Goal: Task Accomplishment & Management: Manage account settings

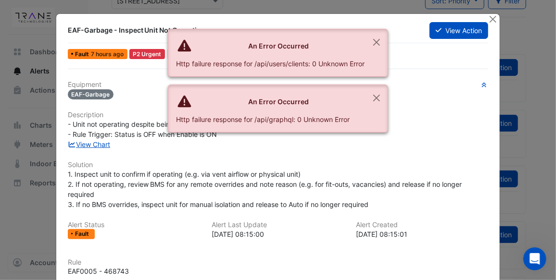
scroll to position [68, 0]
click at [378, 40] on button "Close" at bounding box center [377, 42] width 22 height 26
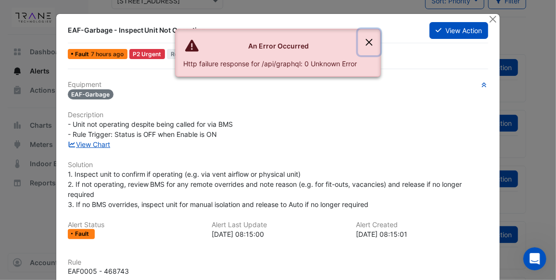
click at [370, 41] on button "Close" at bounding box center [369, 42] width 22 height 26
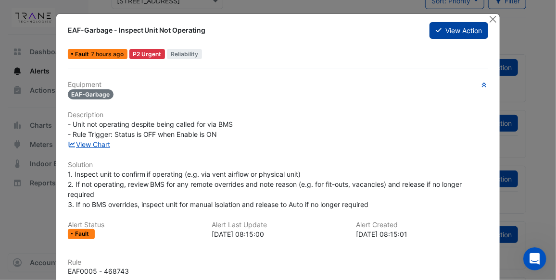
click at [458, 30] on button "View Action" at bounding box center [458, 30] width 59 height 17
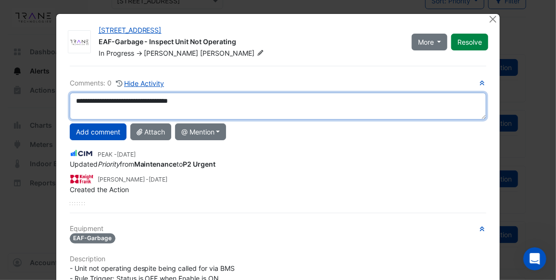
paste textarea "**"
click at [189, 101] on textarea "**********" at bounding box center [278, 106] width 417 height 27
click at [204, 99] on textarea "**********" at bounding box center [278, 106] width 417 height 27
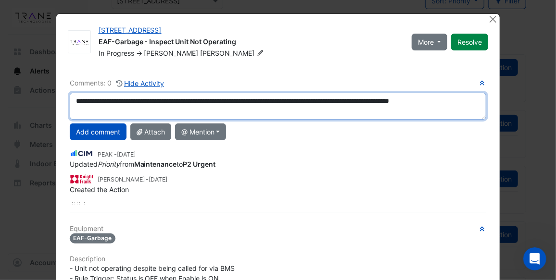
click at [386, 102] on textarea "**********" at bounding box center [278, 106] width 417 height 27
click at [72, 111] on textarea "**********" at bounding box center [278, 106] width 417 height 27
click at [186, 109] on textarea "**********" at bounding box center [278, 106] width 417 height 27
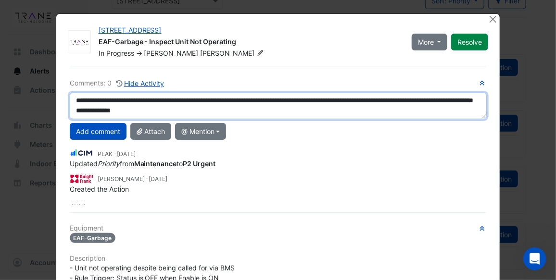
click at [107, 112] on textarea "**********" at bounding box center [278, 106] width 417 height 26
click at [116, 114] on textarea "**********" at bounding box center [278, 106] width 417 height 26
click at [110, 114] on textarea "**********" at bounding box center [278, 106] width 417 height 26
click at [118, 113] on textarea "**********" at bounding box center [278, 106] width 417 height 26
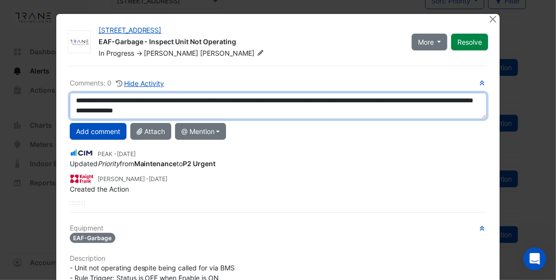
drag, startPoint x: 118, startPoint y: 113, endPoint x: 73, endPoint y: 114, distance: 45.2
click at [73, 114] on textarea "**********" at bounding box center [278, 106] width 417 height 26
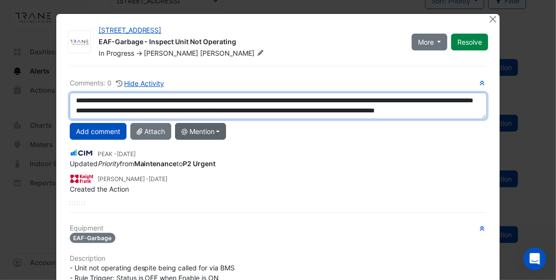
type textarea "**********"
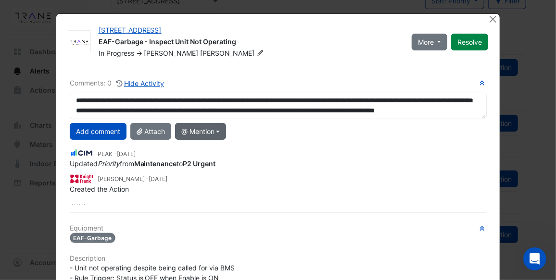
click at [217, 128] on button "@ Mention" at bounding box center [200, 131] width 51 height 17
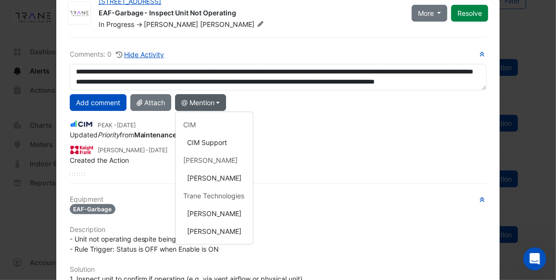
scroll to position [33, 0]
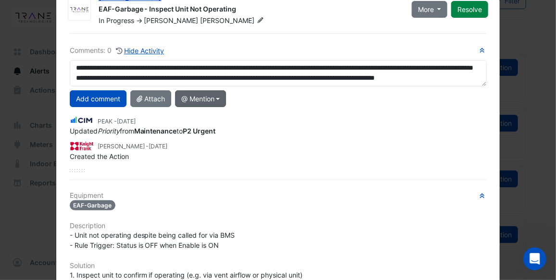
click at [218, 94] on button "@ Mention" at bounding box center [200, 98] width 51 height 17
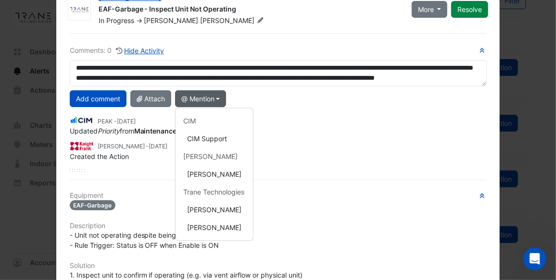
click at [251, 98] on div "Add comment Attach @ Mention CIM CIM Support [PERSON_NAME] [PERSON_NAME] Trane …" at bounding box center [278, 98] width 429 height 17
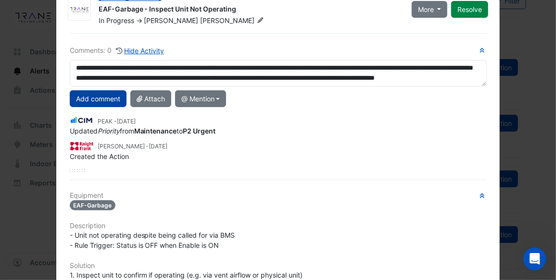
click at [106, 102] on button "Add comment" at bounding box center [98, 98] width 57 height 17
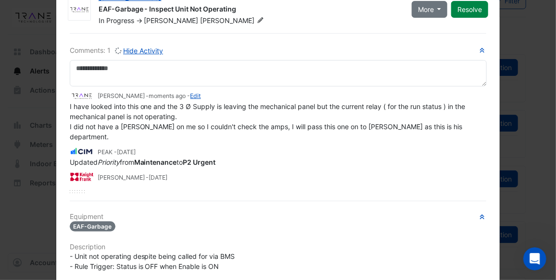
scroll to position [0, 0]
click at [438, 6] on button "More" at bounding box center [430, 9] width 36 height 17
click at [377, 34] on div "Comments: 1 Hide Activity [PERSON_NAME] - moments ago - Edit I have looked into…" at bounding box center [278, 273] width 429 height 481
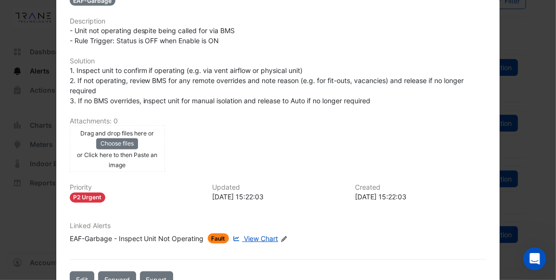
scroll to position [282, 0]
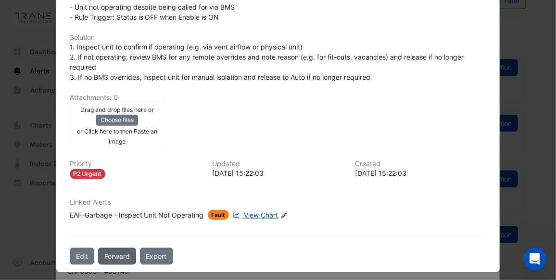
click at [113, 249] on button "Forward" at bounding box center [117, 256] width 38 height 17
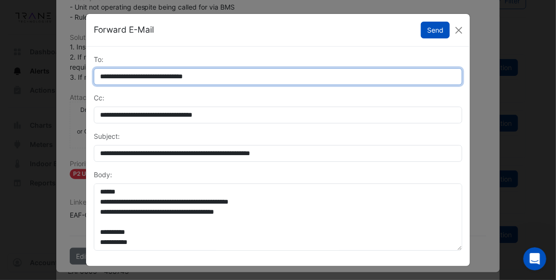
drag, startPoint x: 231, startPoint y: 76, endPoint x: 98, endPoint y: 75, distance: 133.7
click at [98, 75] on input "**********" at bounding box center [278, 76] width 368 height 17
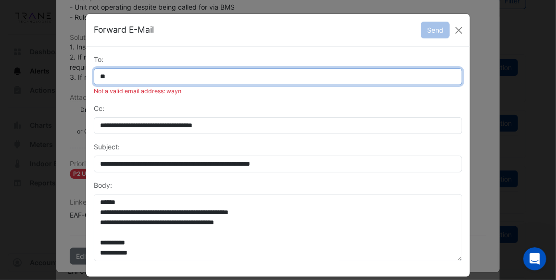
type input "*"
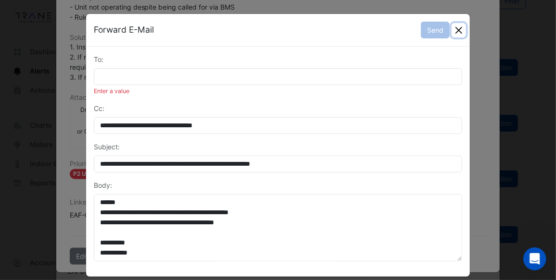
click at [455, 27] on button "Close" at bounding box center [459, 30] width 14 height 14
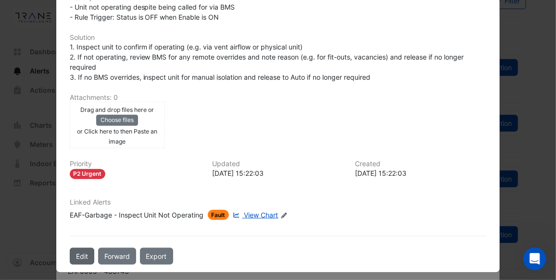
click at [76, 248] on button "Edit" at bounding box center [82, 256] width 25 height 17
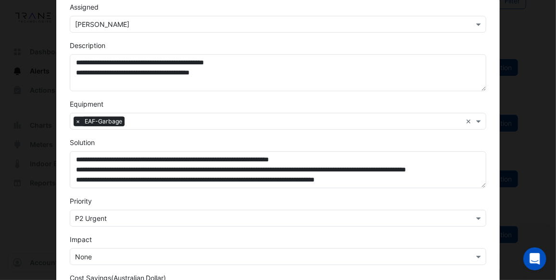
scroll to position [0, 0]
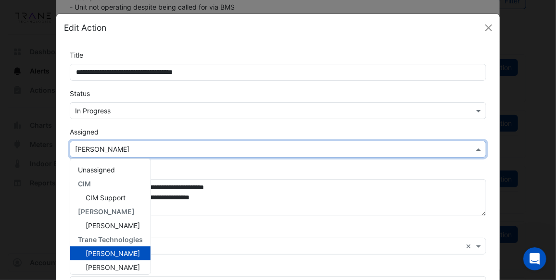
click at [474, 150] on span at bounding box center [480, 149] width 12 height 10
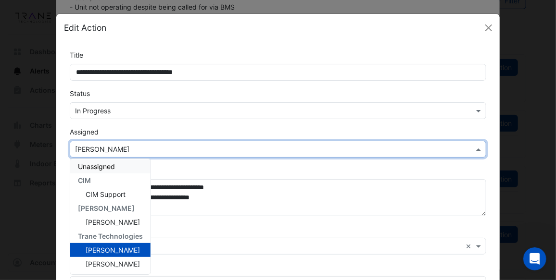
click at [111, 163] on span "Unassigned" at bounding box center [96, 167] width 37 height 8
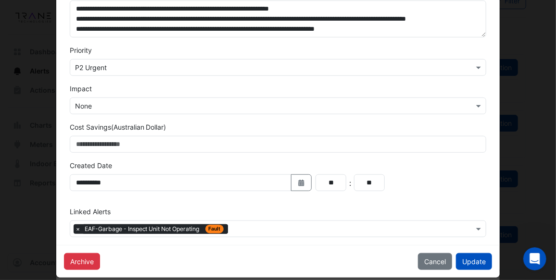
scroll to position [284, 0]
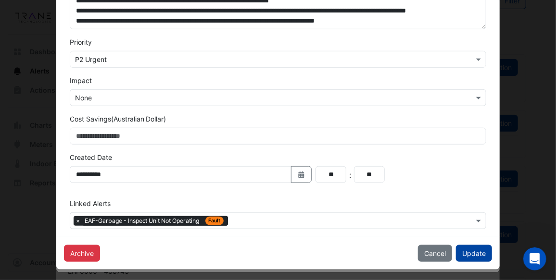
click at [471, 252] on button "Update" at bounding box center [474, 253] width 36 height 17
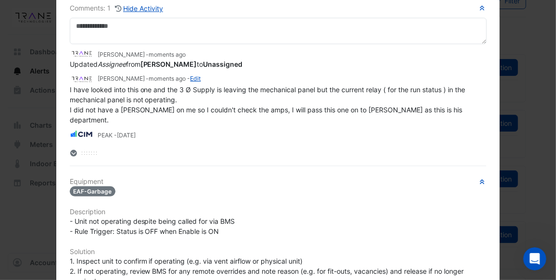
scroll to position [0, 0]
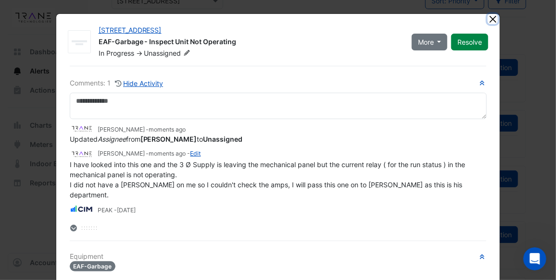
click at [490, 19] on button "Close" at bounding box center [493, 19] width 10 height 10
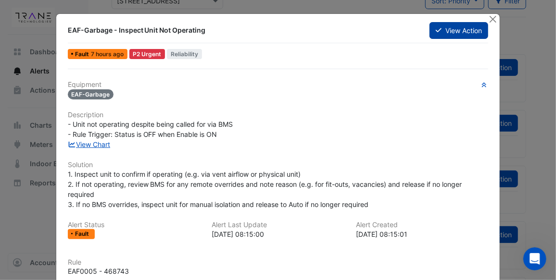
click at [458, 30] on button "View Action" at bounding box center [458, 30] width 59 height 17
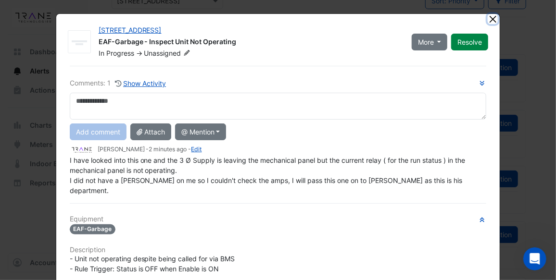
click at [491, 17] on button "Close" at bounding box center [493, 19] width 10 height 10
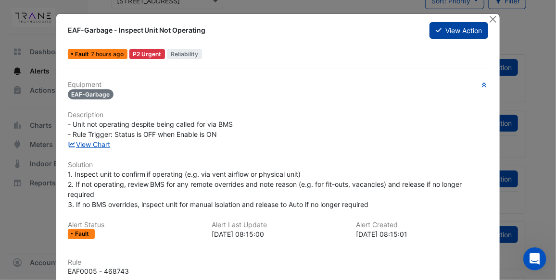
click at [472, 31] on button "View Action" at bounding box center [458, 30] width 59 height 17
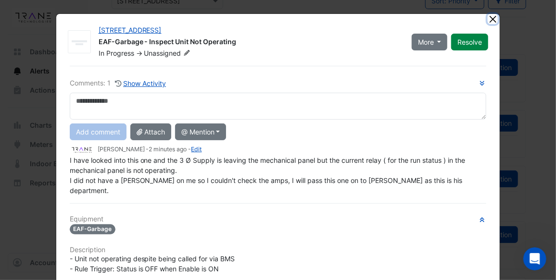
click at [491, 18] on button "Close" at bounding box center [493, 19] width 10 height 10
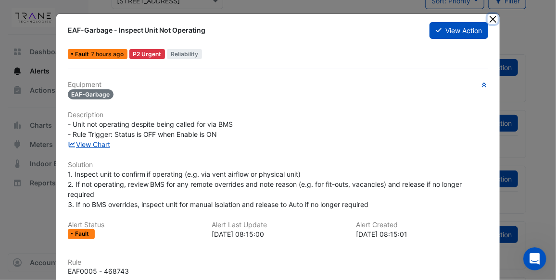
click at [489, 18] on button "Close" at bounding box center [493, 19] width 10 height 10
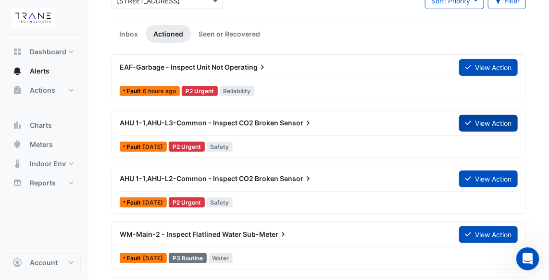
click at [484, 123] on button "View Action" at bounding box center [488, 123] width 59 height 17
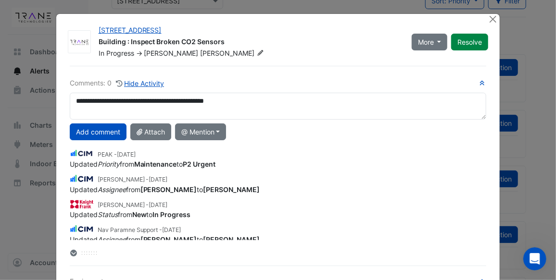
click at [187, 100] on textarea "**********" at bounding box center [278, 106] width 417 height 27
click at [187, 101] on textarea "**********" at bounding box center [278, 106] width 417 height 27
click at [264, 100] on textarea "**********" at bounding box center [278, 106] width 417 height 27
drag, startPoint x: 264, startPoint y: 100, endPoint x: 68, endPoint y: 105, distance: 195.8
click at [70, 105] on textarea "**********" at bounding box center [278, 106] width 417 height 27
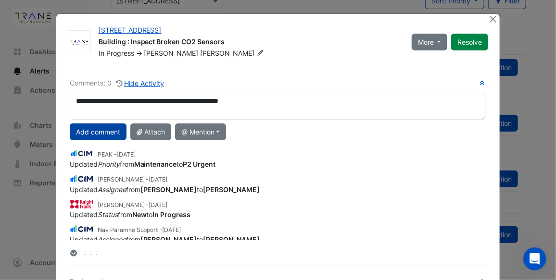
type textarea "**********"
click at [85, 127] on button "Add comment" at bounding box center [98, 132] width 57 height 17
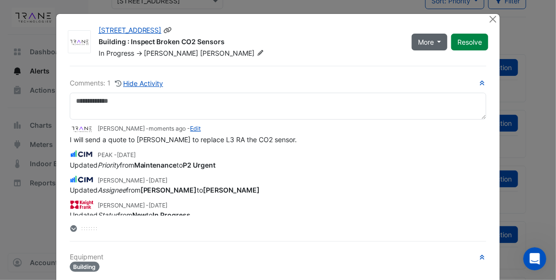
click at [438, 40] on button "More" at bounding box center [430, 42] width 36 height 17
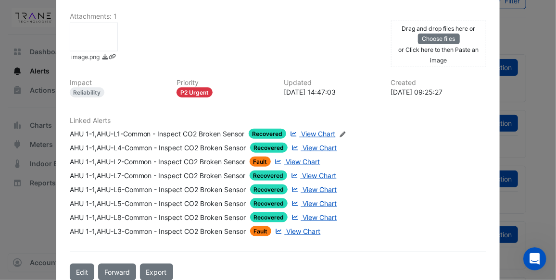
scroll to position [399, 0]
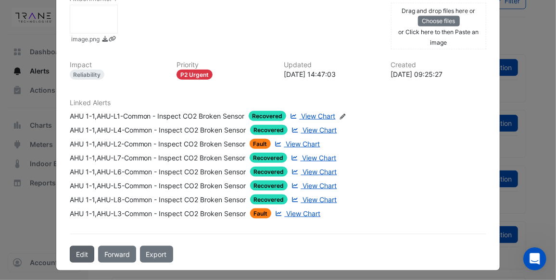
click at [83, 246] on button "Edit" at bounding box center [82, 254] width 25 height 17
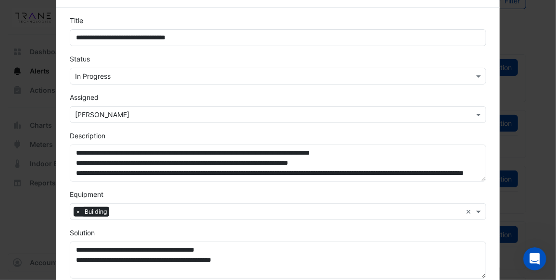
scroll to position [35, 0]
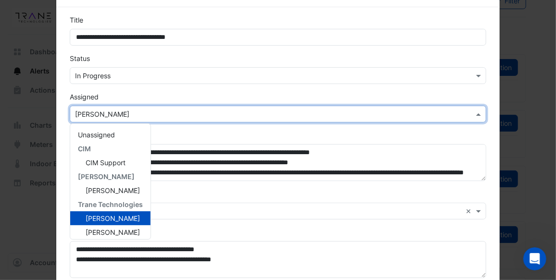
click at [476, 113] on span at bounding box center [480, 114] width 12 height 10
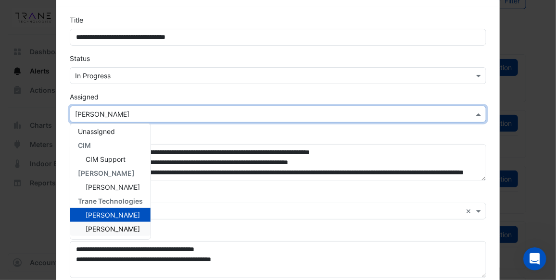
click at [128, 228] on span "[PERSON_NAME]" at bounding box center [113, 229] width 54 height 8
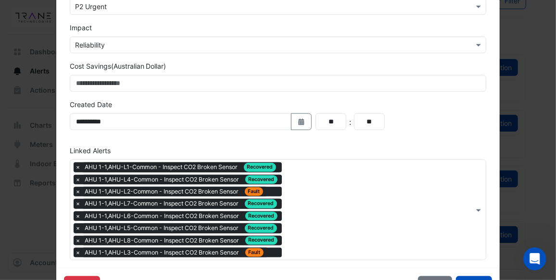
scroll to position [368, 0]
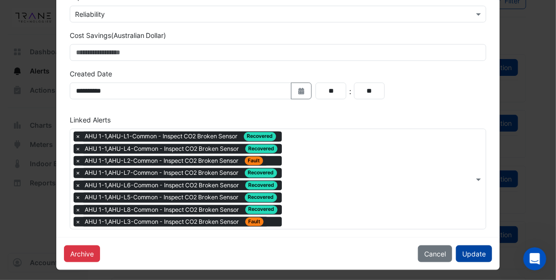
click at [469, 251] on button "Update" at bounding box center [474, 254] width 36 height 17
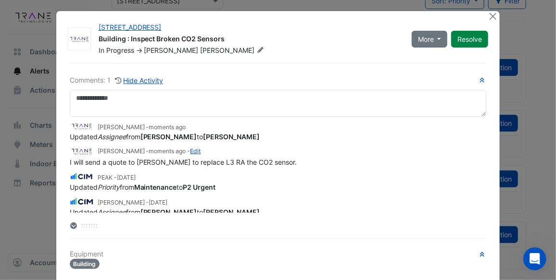
scroll to position [0, 0]
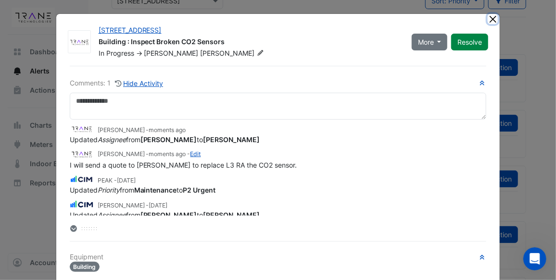
click at [489, 16] on button "Close" at bounding box center [493, 19] width 10 height 10
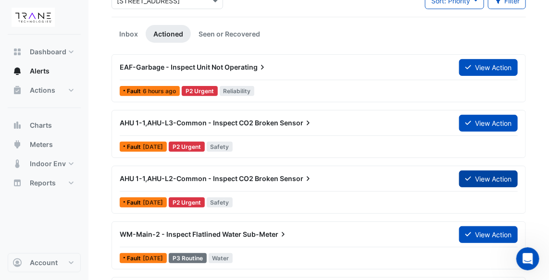
click at [480, 174] on button "View Action" at bounding box center [488, 179] width 59 height 17
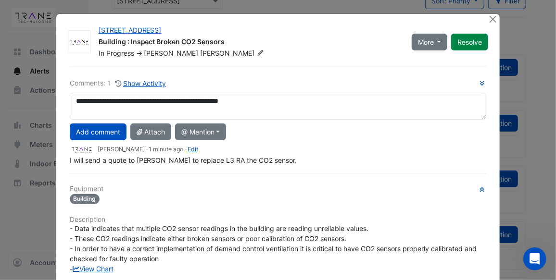
click at [194, 100] on textarea "**********" at bounding box center [278, 106] width 417 height 27
type textarea "**********"
click at [108, 129] on button "Add comment" at bounding box center [98, 132] width 57 height 17
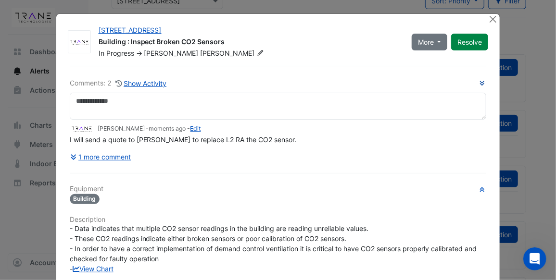
click at [479, 84] on icon "button" at bounding box center [482, 83] width 7 height 6
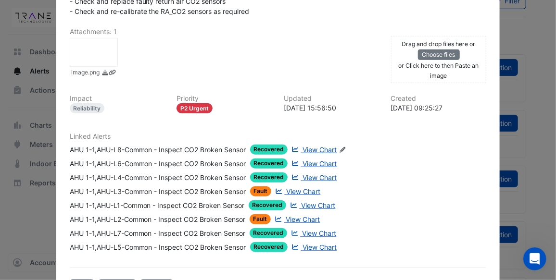
scroll to position [345, 0]
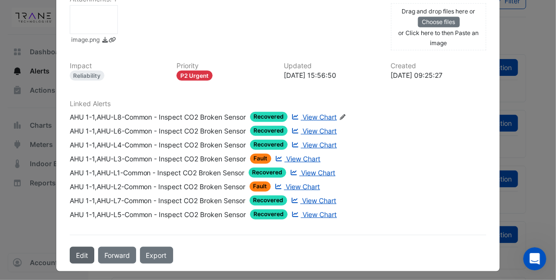
click at [80, 249] on button "Edit" at bounding box center [82, 255] width 25 height 17
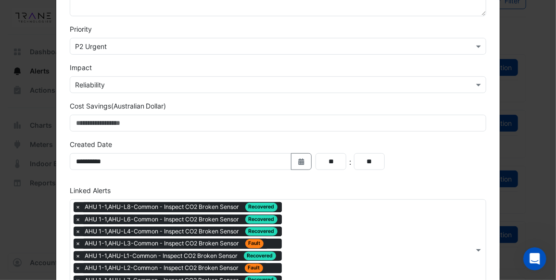
scroll to position [368, 0]
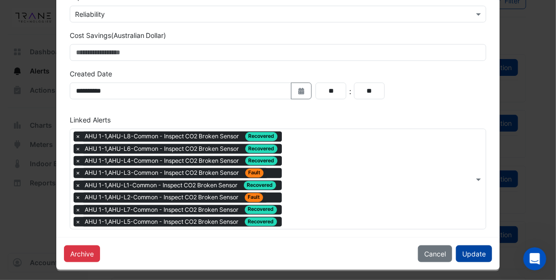
click at [475, 252] on button "Update" at bounding box center [474, 254] width 36 height 17
click at [468, 246] on button "Update" at bounding box center [474, 254] width 36 height 17
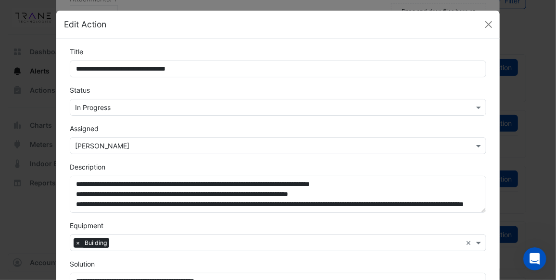
scroll to position [0, 0]
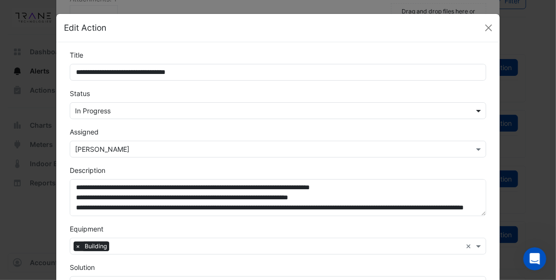
click at [475, 111] on span at bounding box center [480, 111] width 12 height 10
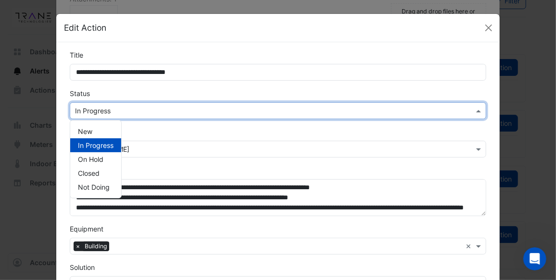
click at [105, 143] on span "In Progress" at bounding box center [96, 145] width 36 height 8
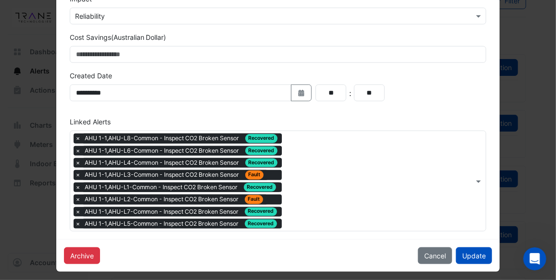
scroll to position [368, 0]
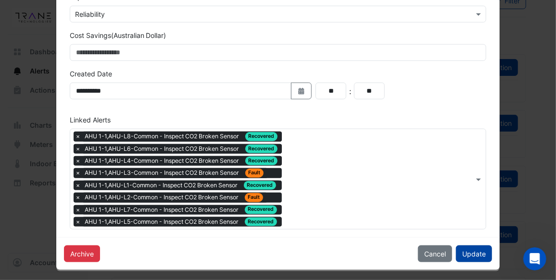
click at [469, 251] on button "Update" at bounding box center [474, 254] width 36 height 17
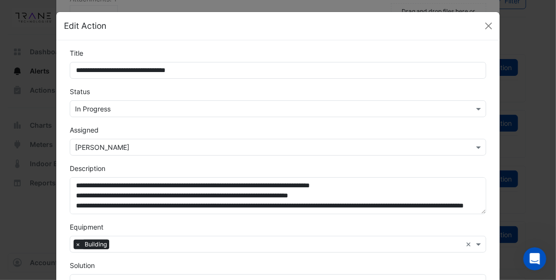
scroll to position [0, 0]
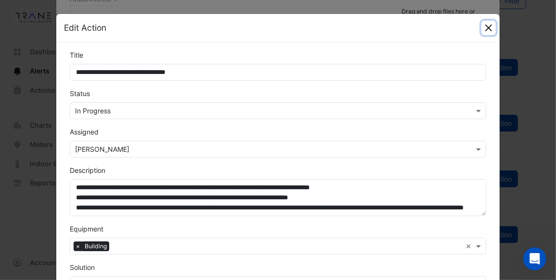
click at [483, 29] on button "Close" at bounding box center [488, 28] width 14 height 14
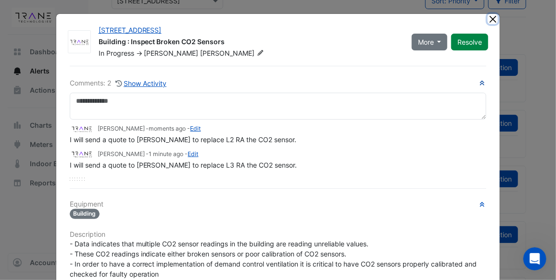
click at [491, 18] on button "Close" at bounding box center [493, 19] width 10 height 10
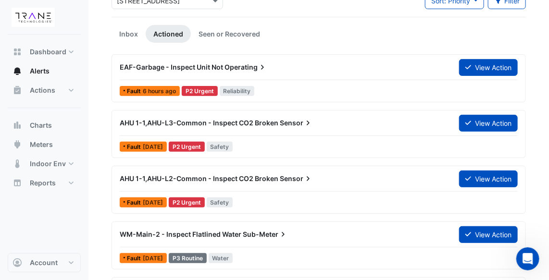
click at [157, 143] on span "[DATE]" at bounding box center [153, 146] width 20 height 7
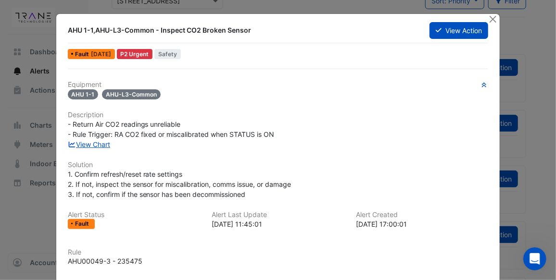
click at [157, 142] on div "View Chart" at bounding box center [278, 144] width 432 height 10
click at [442, 29] on button "View Action" at bounding box center [458, 30] width 59 height 17
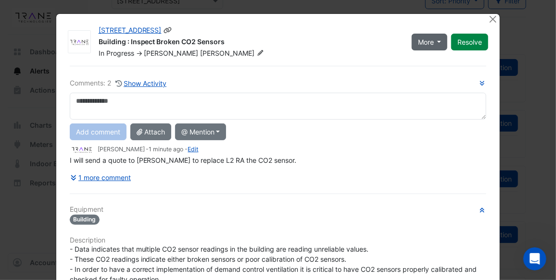
click at [439, 39] on button "More" at bounding box center [430, 42] width 36 height 17
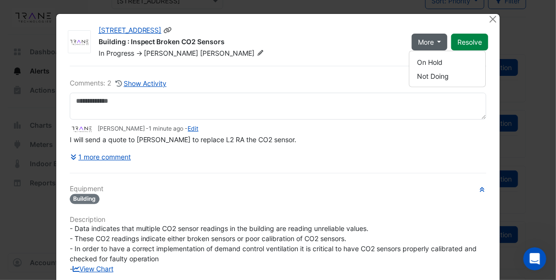
click at [366, 39] on div "Building : Inspect Broken CO2 Sensors" at bounding box center [250, 43] width 302 height 12
click at [491, 16] on button "Close" at bounding box center [493, 19] width 10 height 10
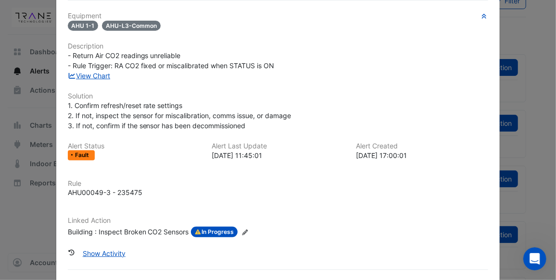
scroll to position [90, 0]
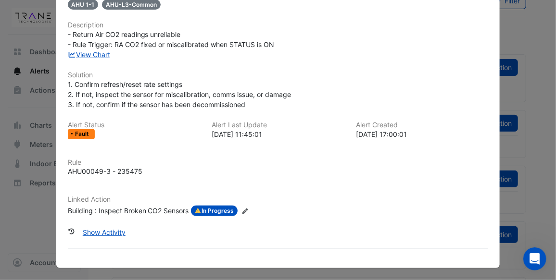
click at [210, 209] on span "In Progress" at bounding box center [214, 211] width 47 height 11
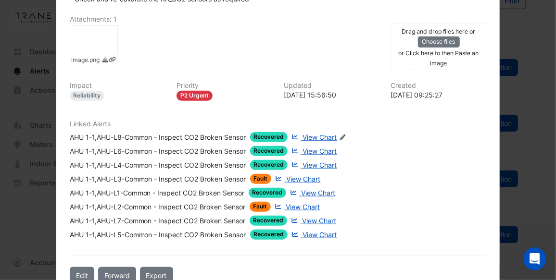
scroll to position [330, 0]
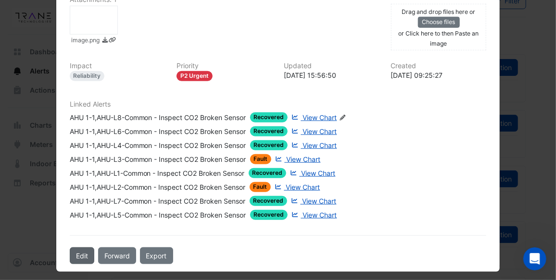
click at [80, 248] on button "Edit" at bounding box center [82, 256] width 25 height 17
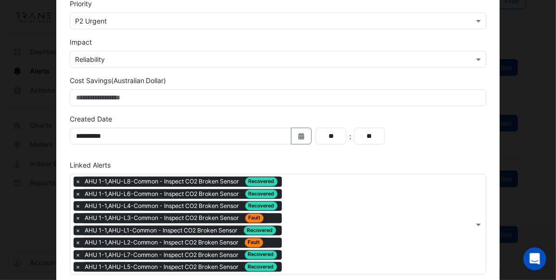
scroll to position [368, 0]
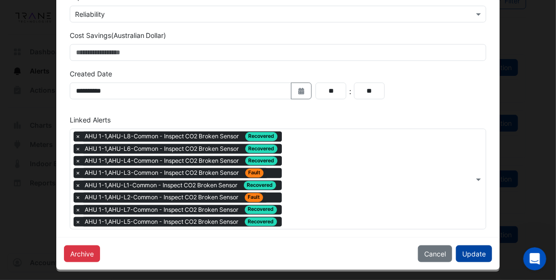
click at [465, 251] on button "Update" at bounding box center [474, 254] width 36 height 17
click at [471, 247] on button "Update" at bounding box center [474, 254] width 36 height 17
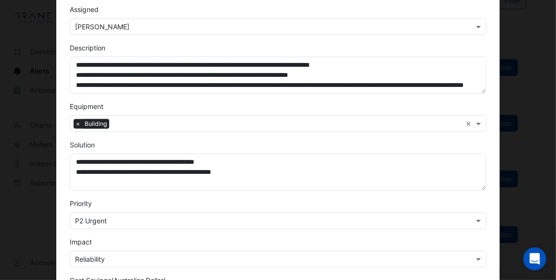
scroll to position [0, 0]
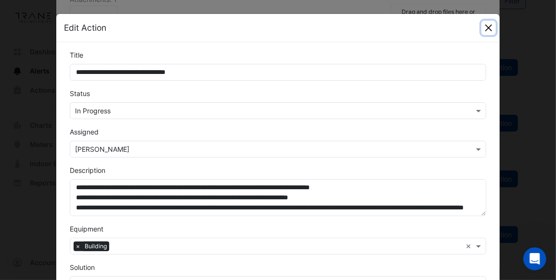
click at [486, 26] on button "Close" at bounding box center [488, 28] width 14 height 14
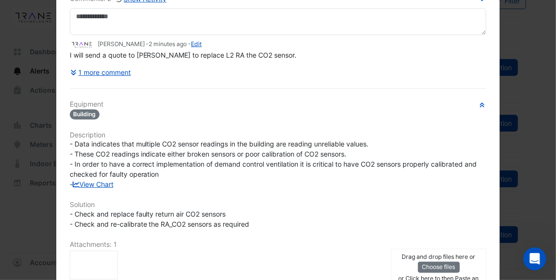
scroll to position [3, 0]
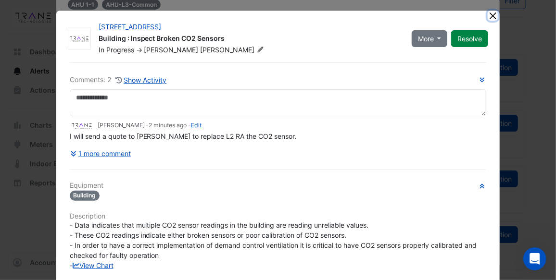
click at [489, 16] on button "Close" at bounding box center [493, 16] width 10 height 10
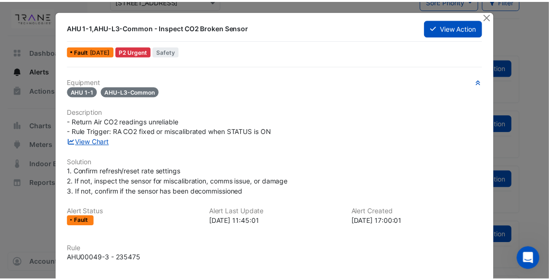
scroll to position [0, 0]
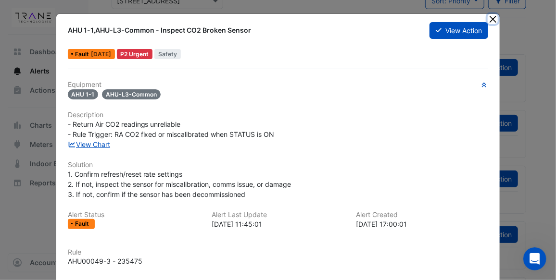
click at [490, 16] on button "Close" at bounding box center [493, 19] width 10 height 10
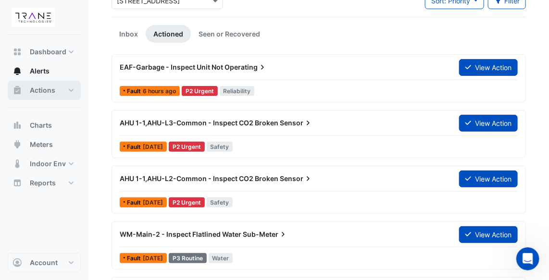
click at [66, 89] on button "Actions" at bounding box center [44, 90] width 73 height 19
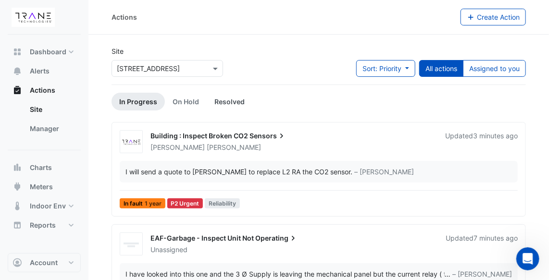
click at [223, 103] on link "Resolved" at bounding box center [230, 102] width 46 height 18
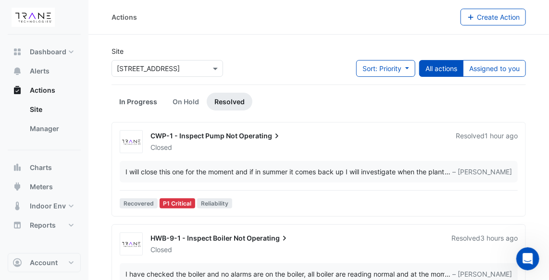
click at [140, 99] on link "In Progress" at bounding box center [138, 102] width 53 height 18
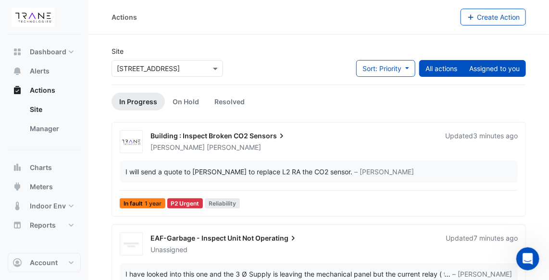
click at [492, 68] on button "Assigned to you" at bounding box center [494, 68] width 63 height 17
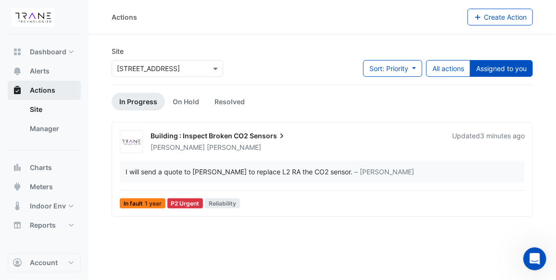
click at [56, 92] on button "Actions" at bounding box center [44, 90] width 73 height 19
click at [52, 70] on button "Alerts" at bounding box center [44, 71] width 73 height 19
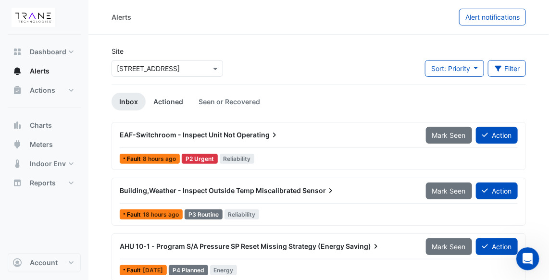
click at [172, 104] on link "Actioned" at bounding box center [168, 102] width 45 height 18
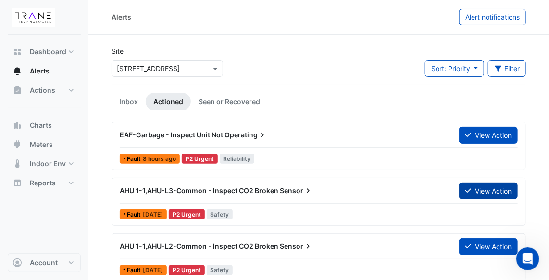
click at [487, 187] on button "View Action" at bounding box center [488, 191] width 59 height 17
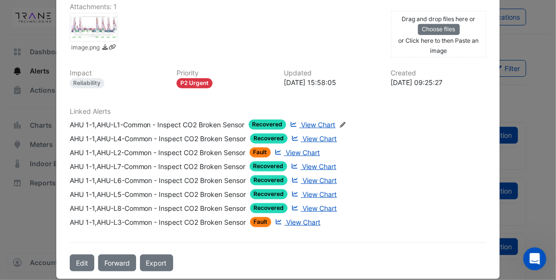
scroll to position [330, 0]
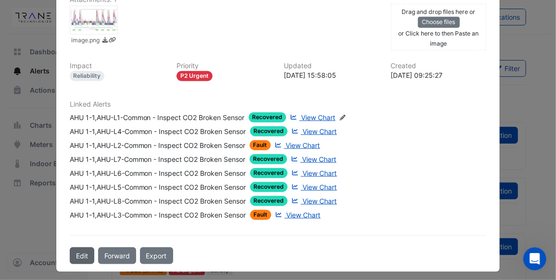
click at [83, 248] on button "Edit" at bounding box center [82, 256] width 25 height 17
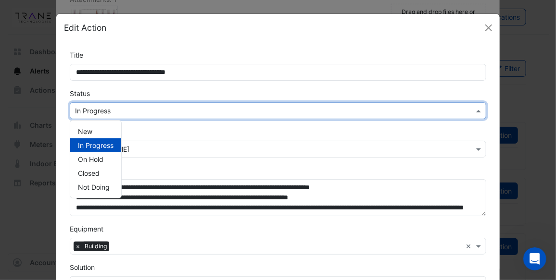
click at [477, 112] on span at bounding box center [480, 111] width 12 height 10
click at [109, 144] on span "In Progress" at bounding box center [96, 145] width 36 height 8
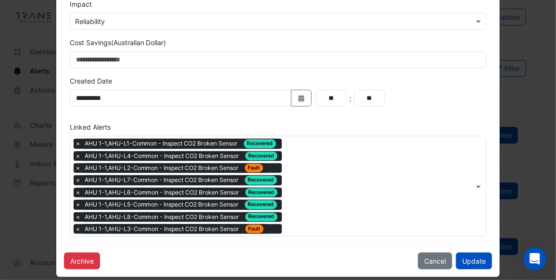
scroll to position [368, 0]
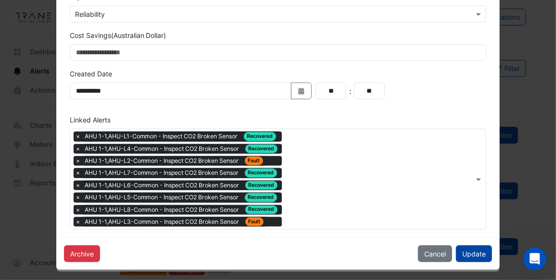
click at [469, 252] on button "Update" at bounding box center [474, 254] width 36 height 17
click at [471, 247] on button "Update" at bounding box center [474, 254] width 36 height 17
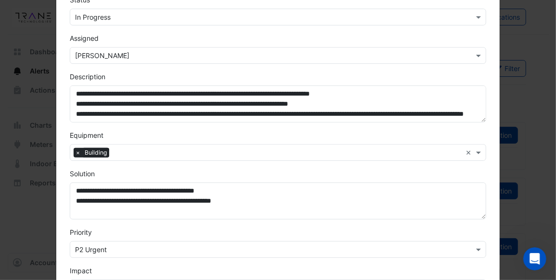
scroll to position [0, 0]
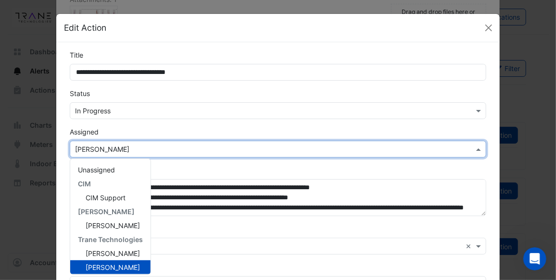
click at [474, 149] on span at bounding box center [480, 149] width 12 height 10
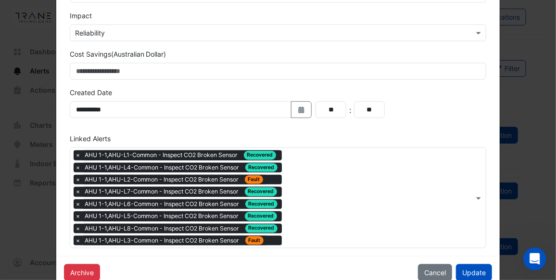
scroll to position [368, 0]
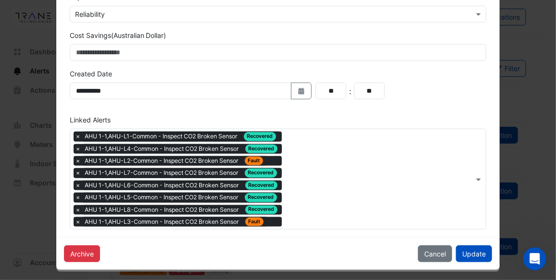
drag, startPoint x: 555, startPoint y: 112, endPoint x: 10, endPoint y: 22, distance: 551.8
click at [469, 247] on button "Update" at bounding box center [474, 254] width 36 height 17
click at [430, 253] on button "Cancel" at bounding box center [435, 254] width 34 height 17
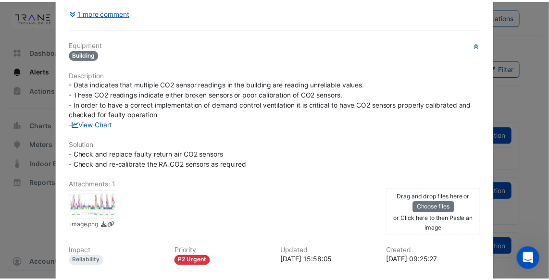
scroll to position [0, 0]
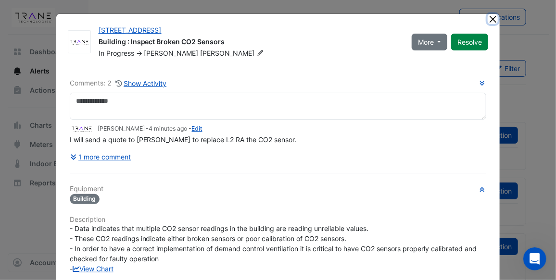
click at [490, 19] on button "Close" at bounding box center [493, 19] width 10 height 10
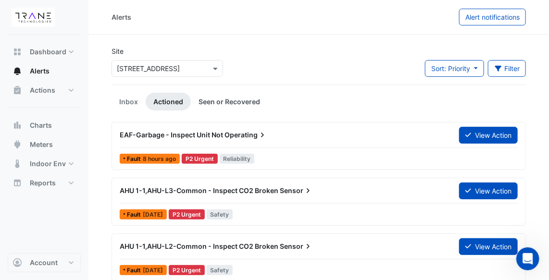
click at [228, 100] on link "Seen or Recovered" at bounding box center [229, 102] width 77 height 18
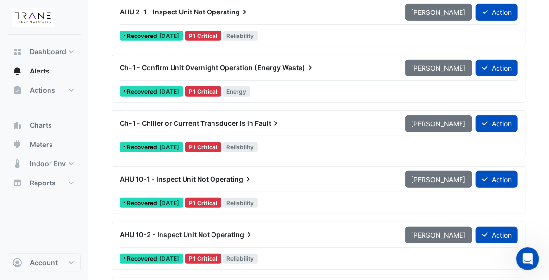
scroll to position [267, 0]
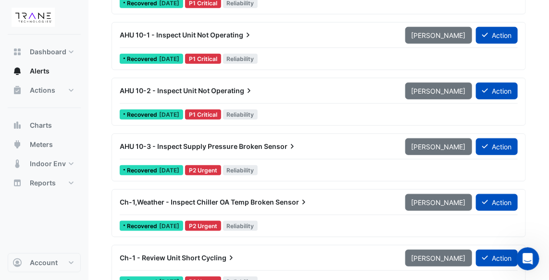
click at [212, 30] on span "Operating" at bounding box center [231, 35] width 43 height 10
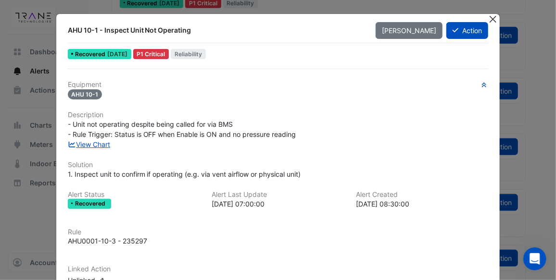
click at [491, 18] on button "Close" at bounding box center [493, 19] width 10 height 10
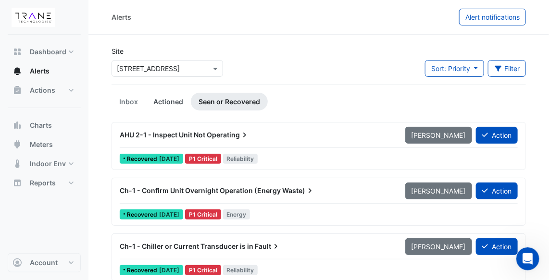
click at [163, 103] on link "Actioned" at bounding box center [168, 102] width 45 height 18
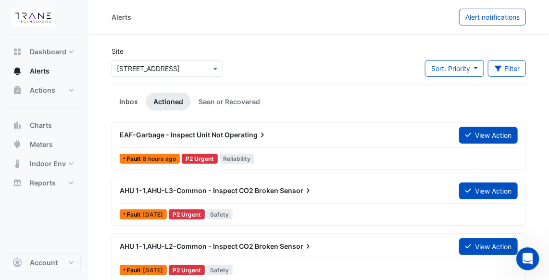
click at [134, 101] on link "Inbox" at bounding box center [129, 102] width 34 height 18
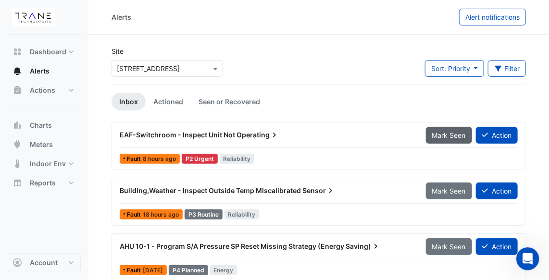
click at [441, 132] on span "Mark Seen" at bounding box center [449, 135] width 34 height 8
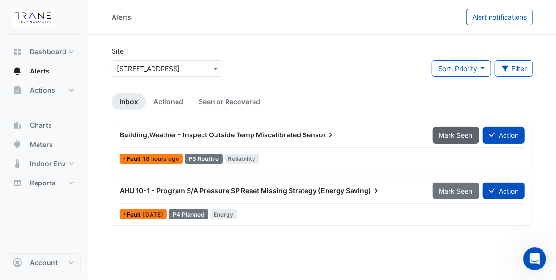
click at [452, 133] on span "Mark Seen" at bounding box center [456, 135] width 34 height 8
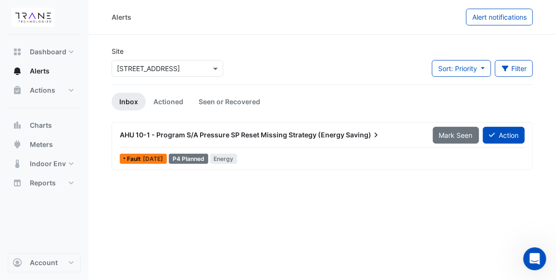
click at [303, 132] on span "AHU 10-1 - Program S/A Pressure SP Reset Missing Strategy (Energy" at bounding box center [232, 135] width 225 height 8
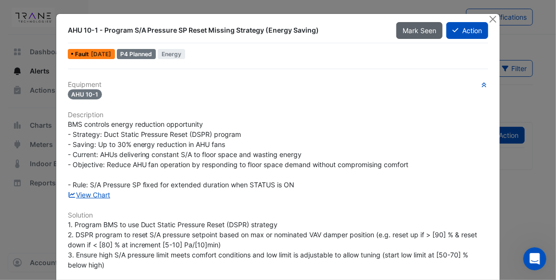
click at [408, 31] on span "Mark Seen" at bounding box center [420, 30] width 34 height 8
click at [467, 29] on button "Action" at bounding box center [467, 30] width 42 height 17
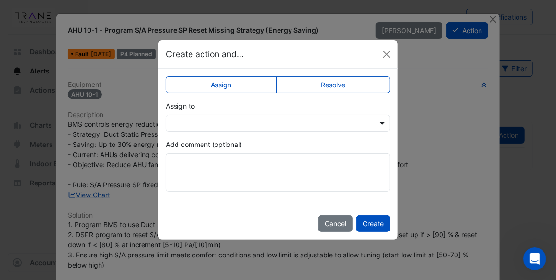
click at [382, 124] on span at bounding box center [384, 123] width 12 height 10
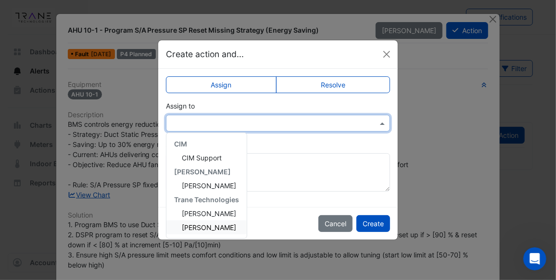
click at [226, 224] on span "[PERSON_NAME]" at bounding box center [209, 228] width 54 height 8
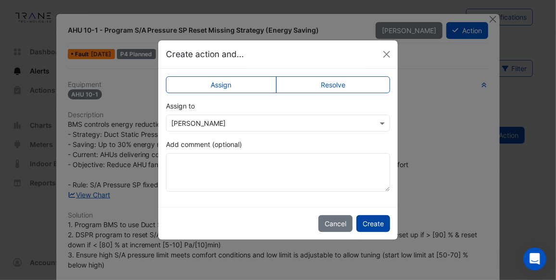
click at [370, 219] on button "Create" at bounding box center [373, 223] width 34 height 17
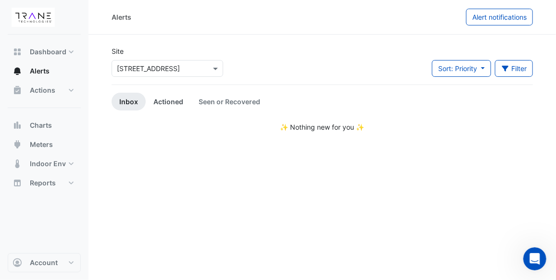
click at [163, 96] on link "Actioned" at bounding box center [168, 102] width 45 height 18
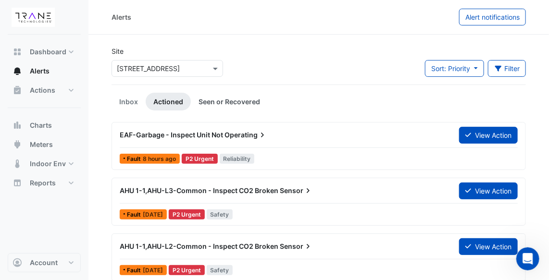
click at [205, 100] on link "Seen or Recovered" at bounding box center [229, 102] width 77 height 18
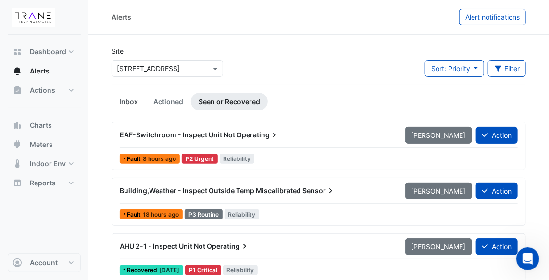
click at [133, 101] on link "Inbox" at bounding box center [129, 102] width 34 height 18
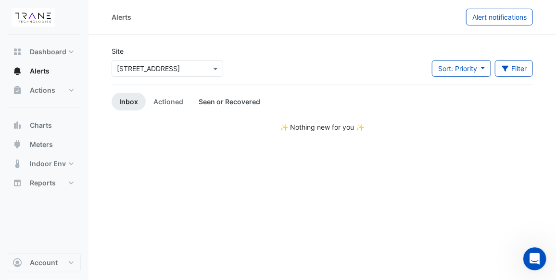
click at [224, 100] on link "Seen or Recovered" at bounding box center [229, 102] width 77 height 18
